Goal: Check status: Check status

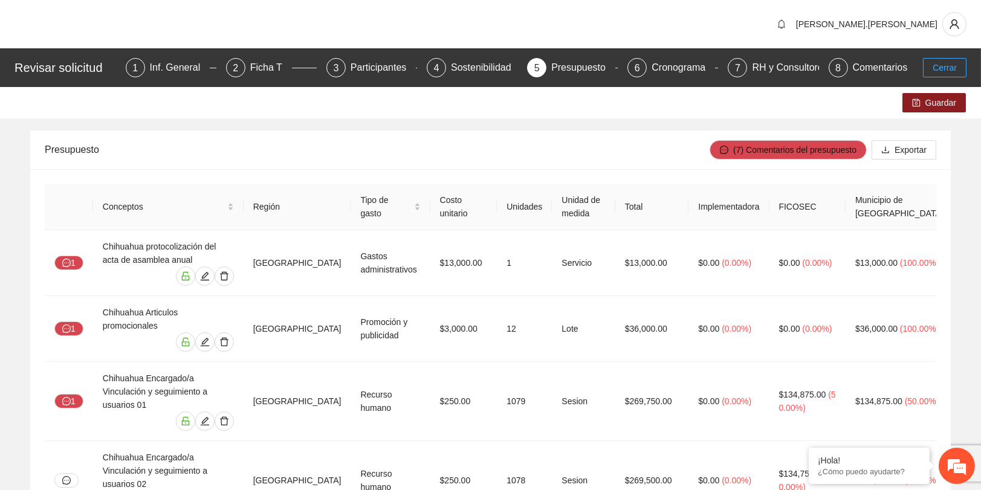
click at [925, 71] on button "Cerrar" at bounding box center [945, 67] width 44 height 19
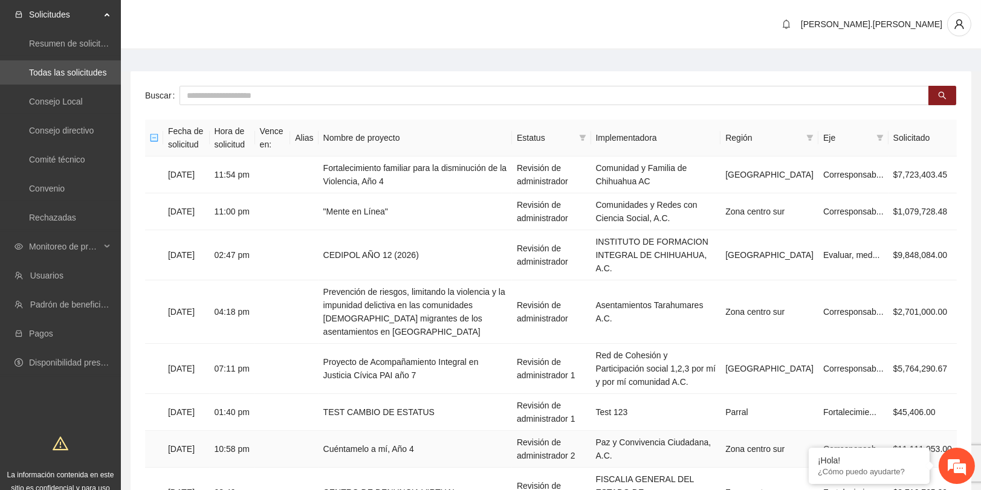
scroll to position [134, 0]
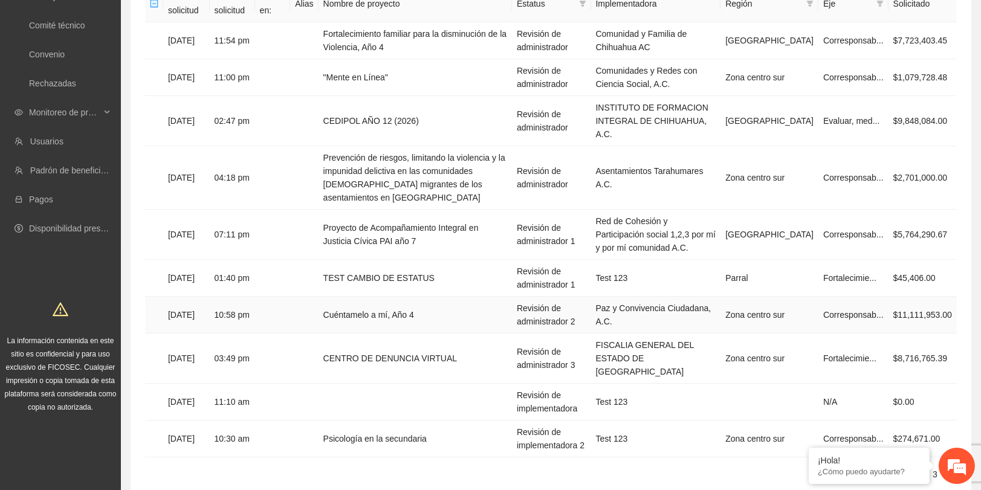
click at [432, 297] on td "Cuéntamelo a mí, Año 4" at bounding box center [415, 315] width 193 height 37
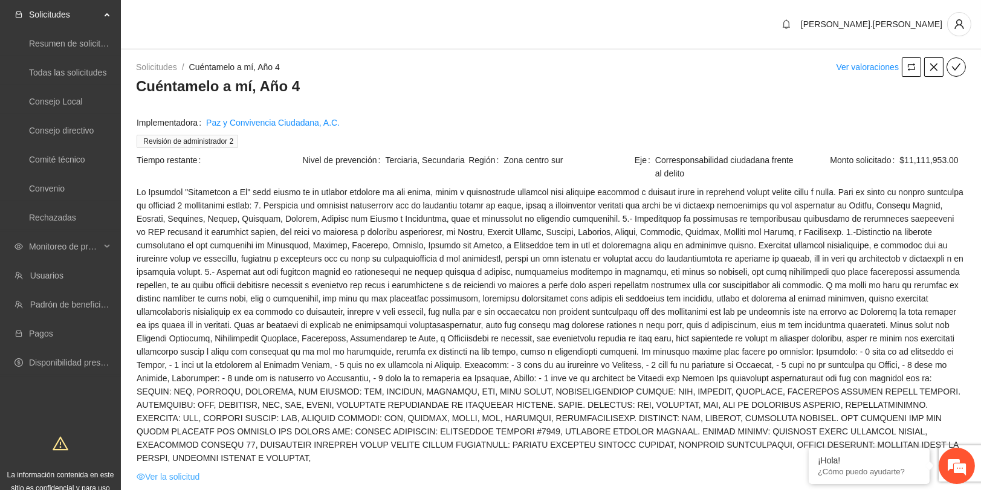
click at [163, 470] on link "Ver la solicitud" at bounding box center [168, 476] width 63 height 13
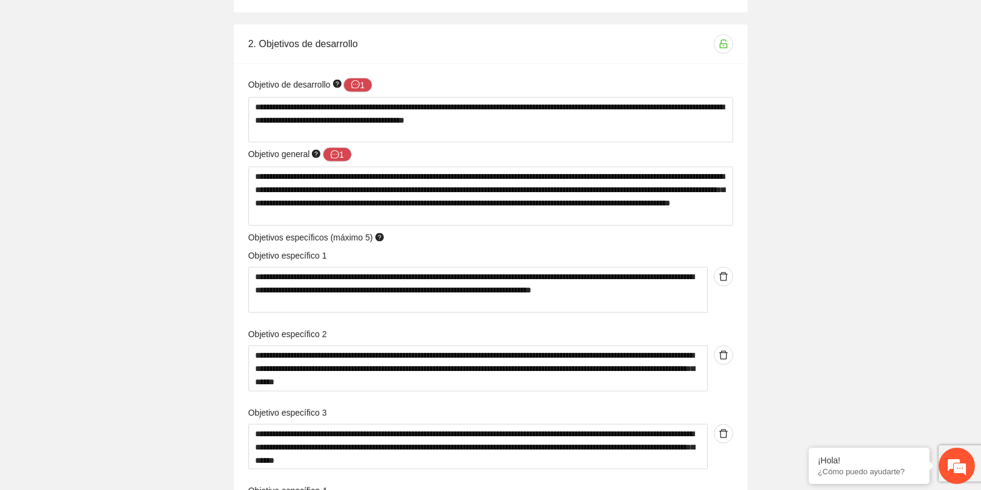
scroll to position [3389, 0]
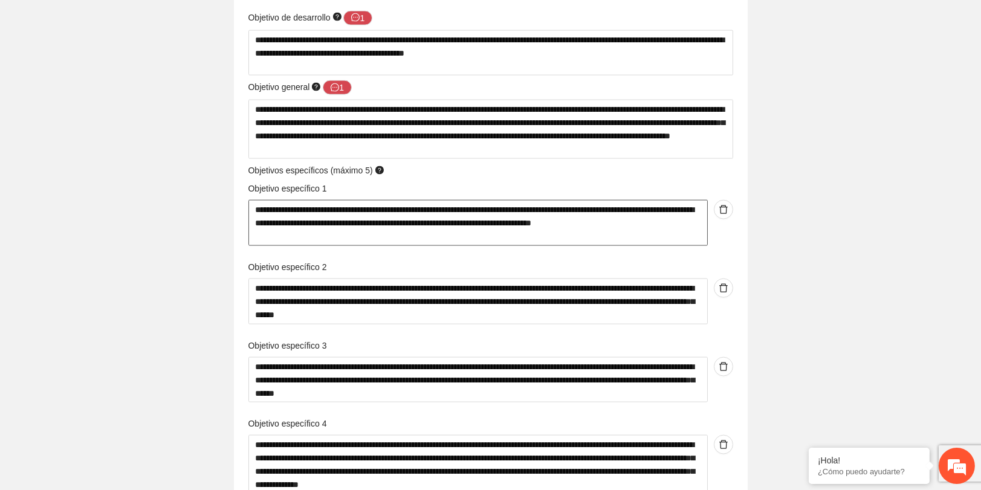
click at [412, 202] on textarea "**********" at bounding box center [477, 223] width 459 height 46
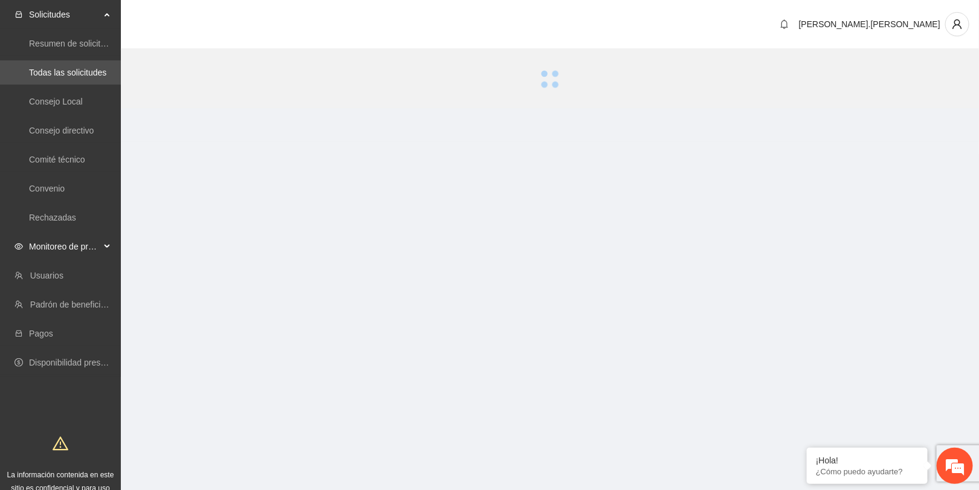
click at [70, 241] on span "Monitoreo de proyectos" at bounding box center [64, 247] width 71 height 24
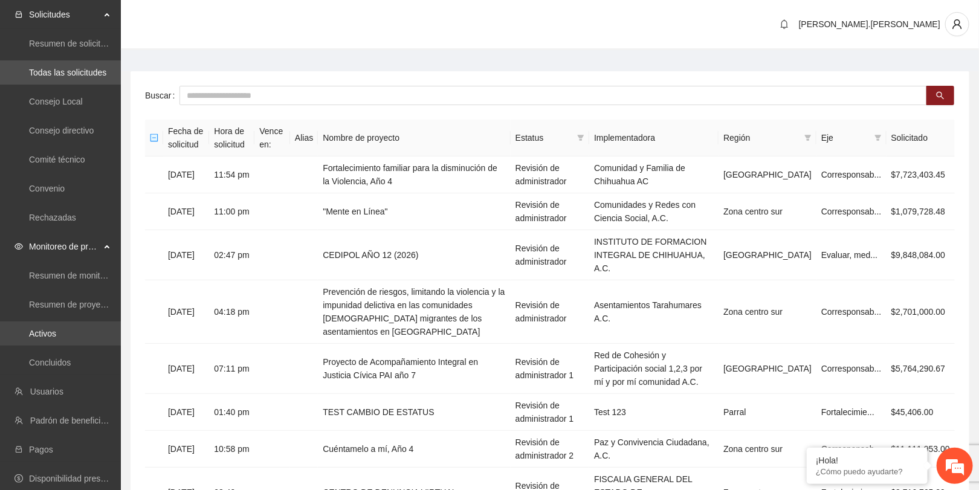
click at [56, 335] on link "Activos" at bounding box center [42, 334] width 27 height 10
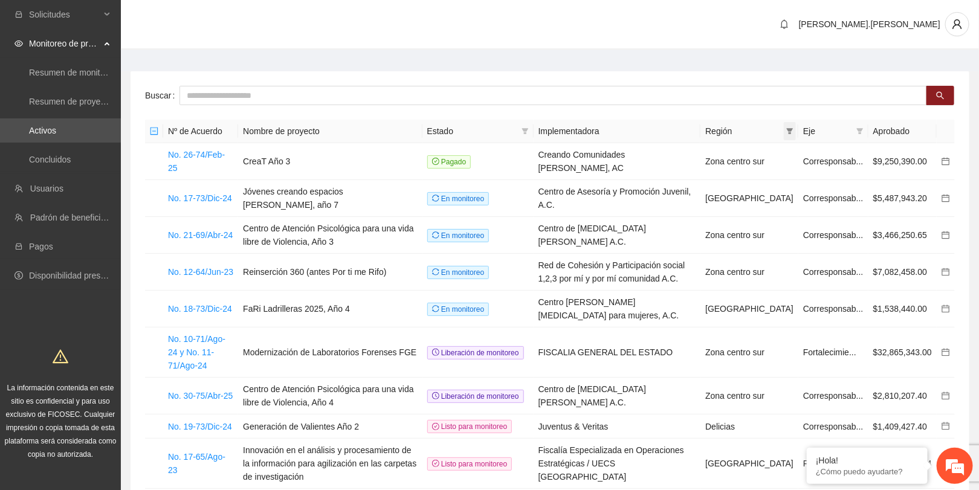
click at [793, 132] on icon "filter" at bounding box center [789, 131] width 7 height 7
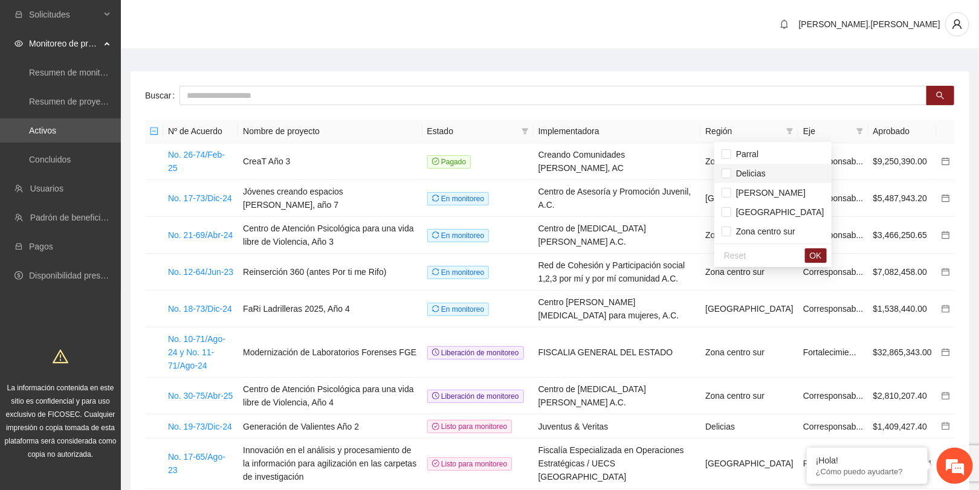
click at [733, 172] on span "Delicias" at bounding box center [748, 174] width 34 height 10
click at [732, 224] on li "Zona centro sur" at bounding box center [772, 231] width 117 height 19
click at [805, 254] on button "OK" at bounding box center [816, 255] width 22 height 15
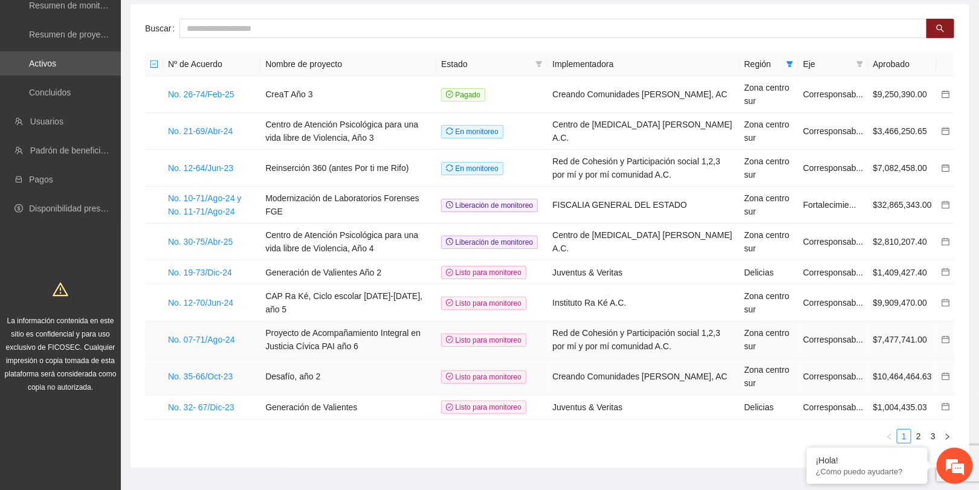
scroll to position [88, 0]
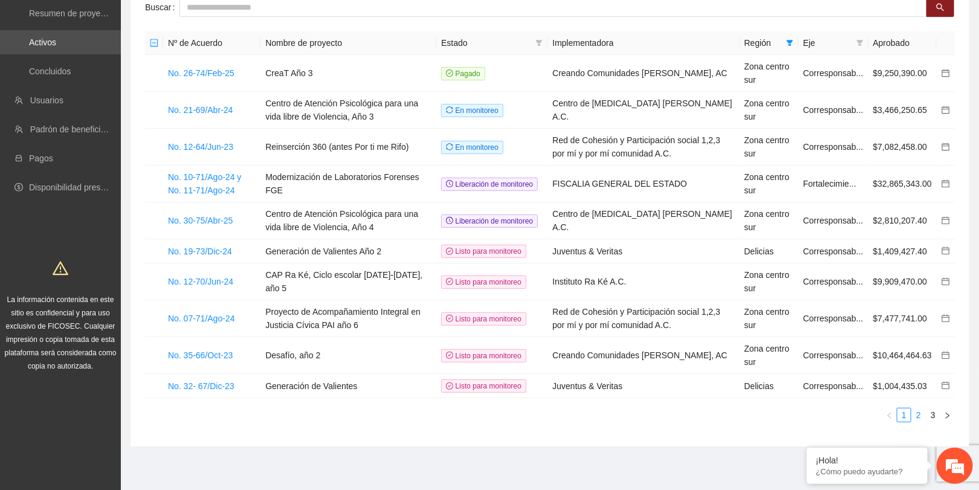
click at [924, 413] on link "2" at bounding box center [918, 415] width 13 height 13
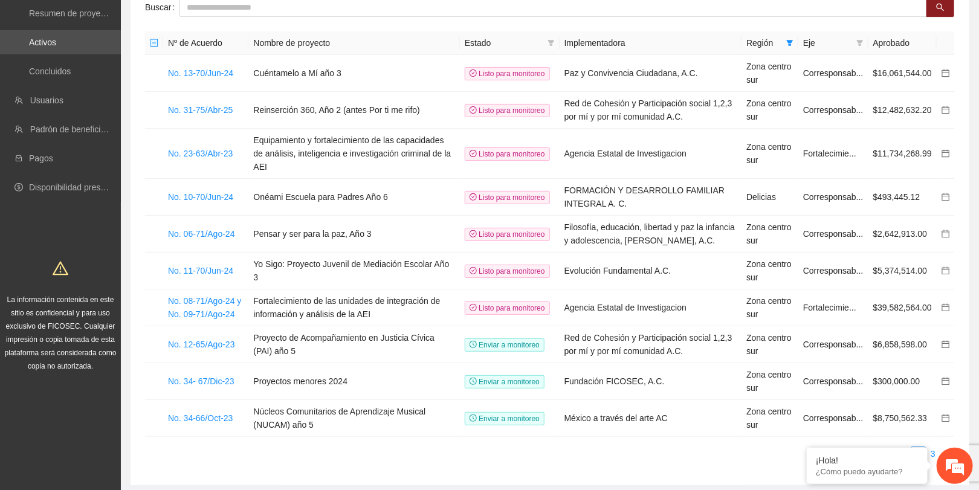
click at [933, 447] on link "3" at bounding box center [933, 453] width 13 height 13
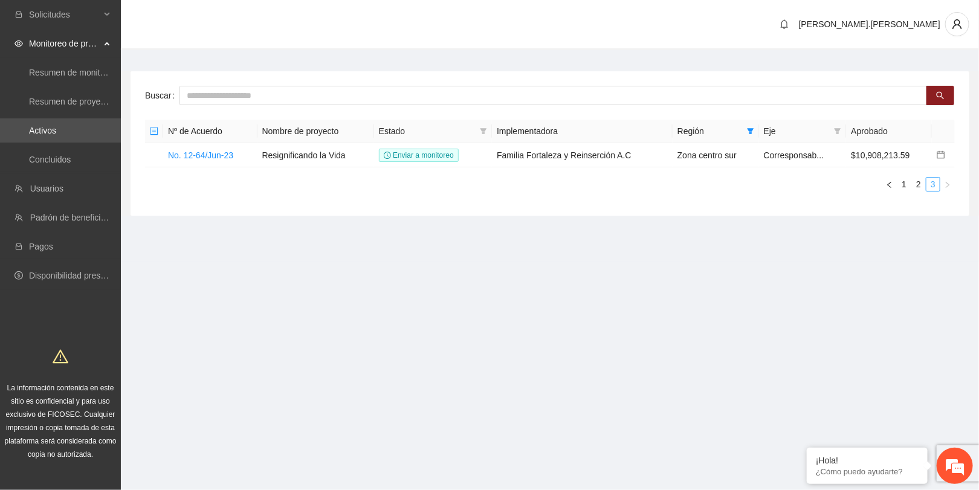
scroll to position [0, 0]
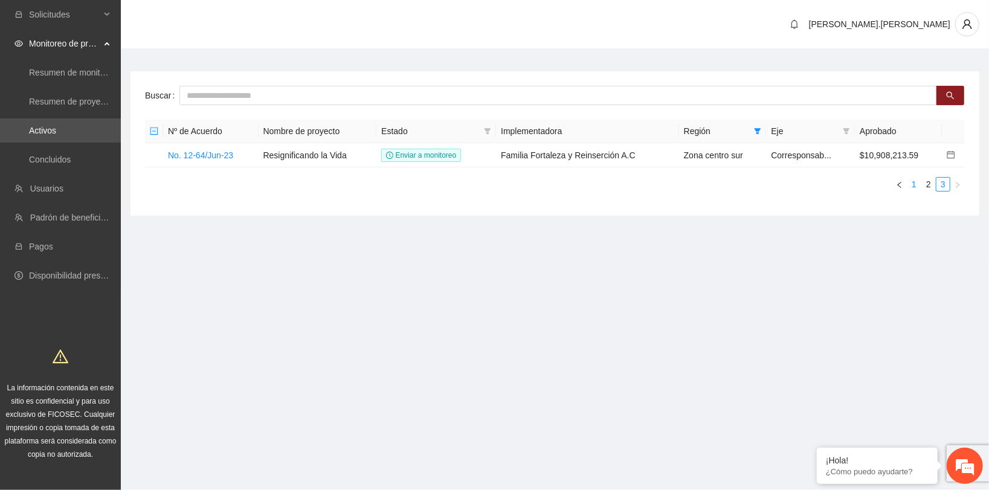
click at [911, 183] on link "1" at bounding box center [914, 184] width 13 height 13
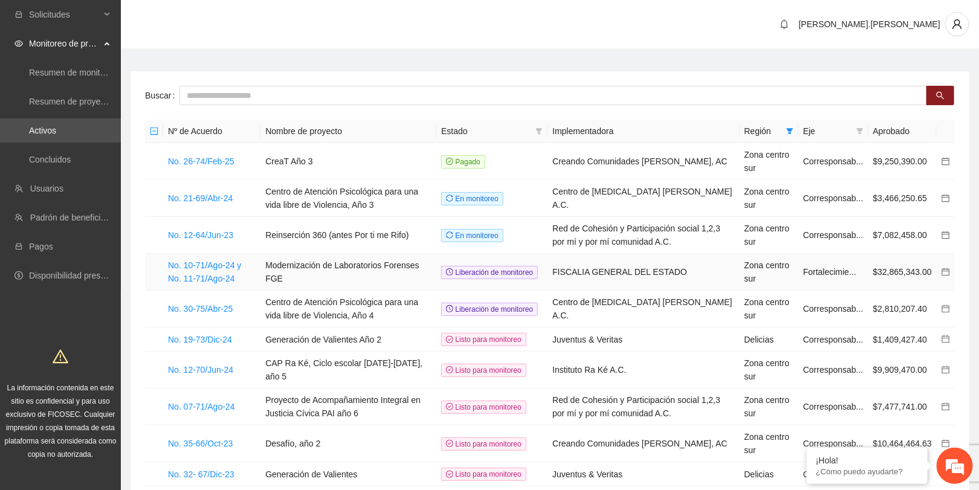
scroll to position [67, 0]
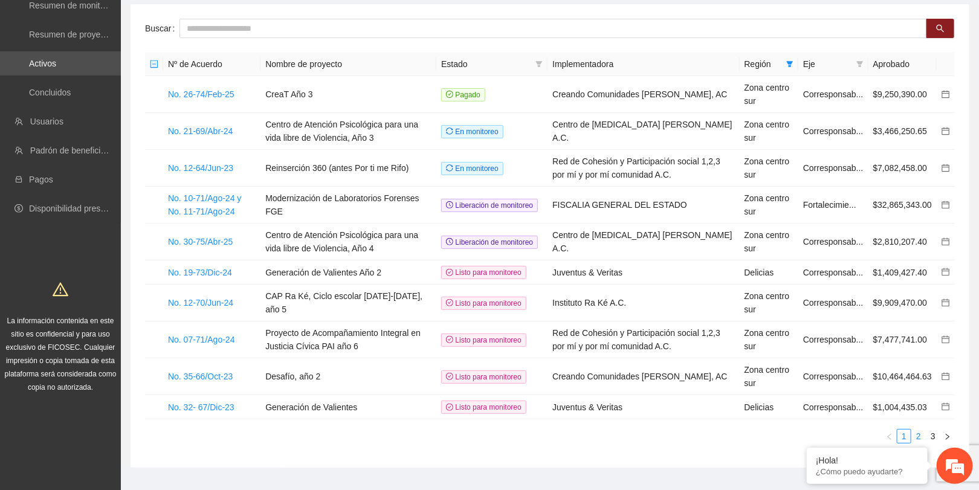
click at [919, 433] on link "2" at bounding box center [918, 436] width 13 height 13
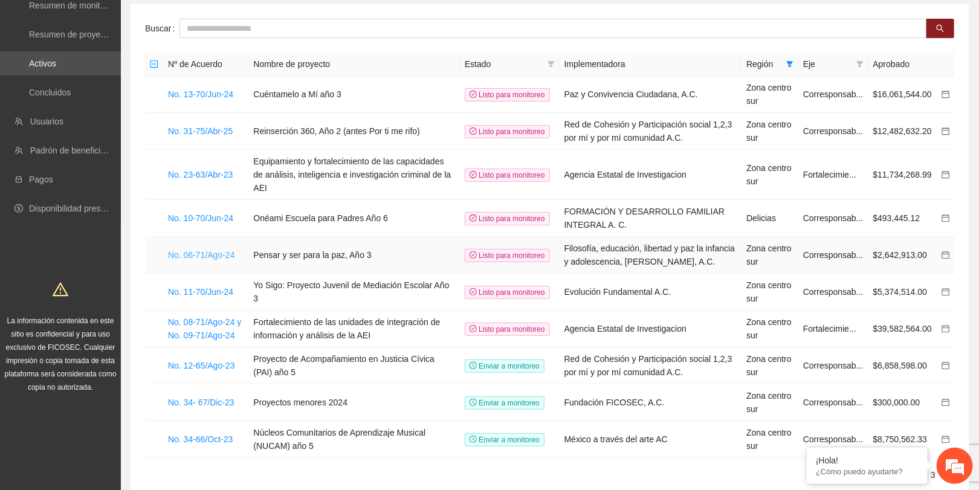
click at [215, 250] on link "No. 06-71/Ago-24" at bounding box center [201, 255] width 67 height 10
